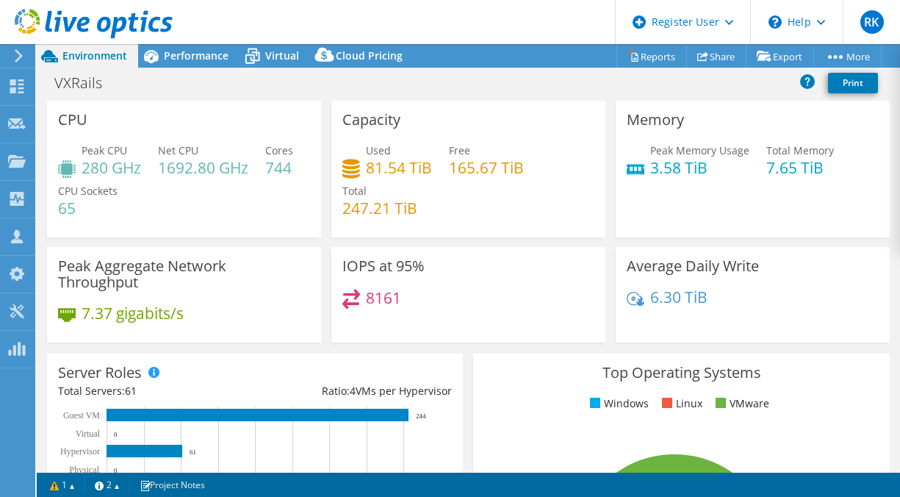
select select "USD"
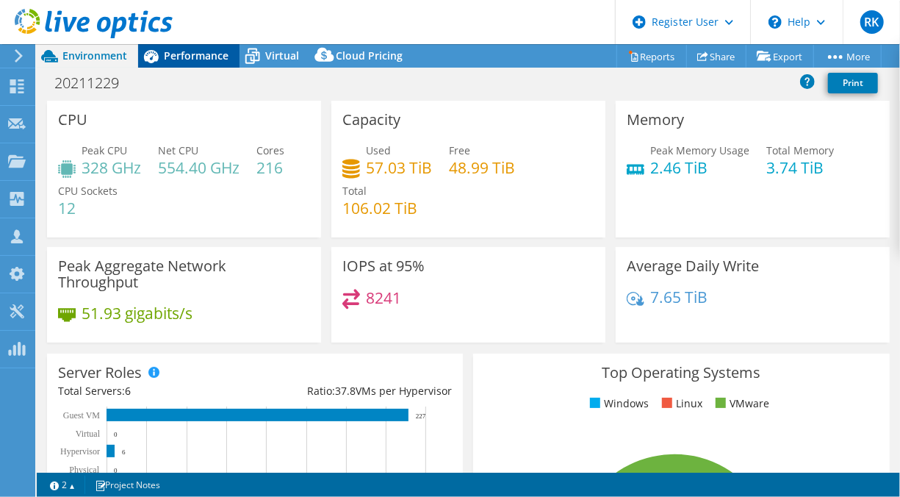
click at [176, 51] on span "Performance" at bounding box center [196, 56] width 65 height 14
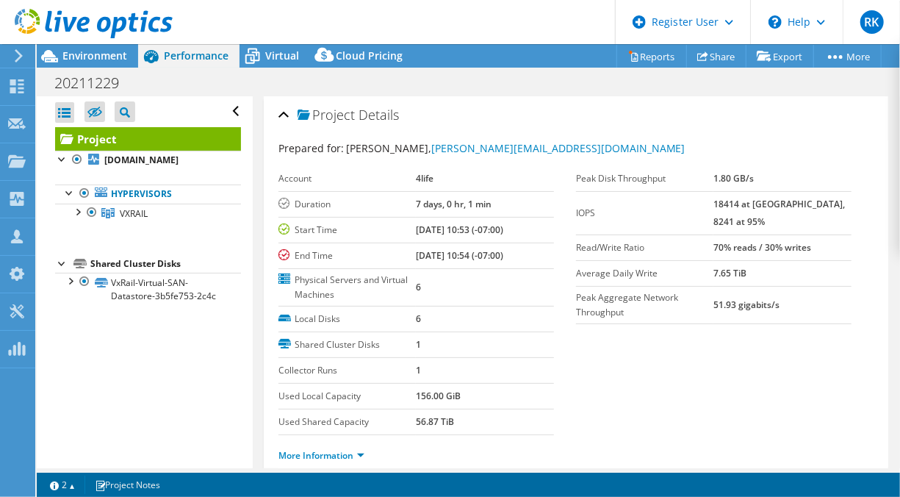
select select "USD"
